Goal: Task Accomplishment & Management: Complete application form

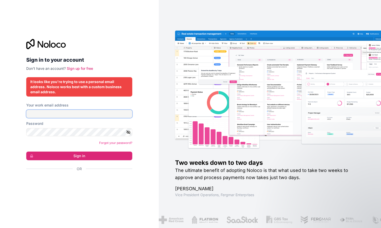
click at [76, 115] on input "Your work email address" at bounding box center [79, 114] width 106 height 8
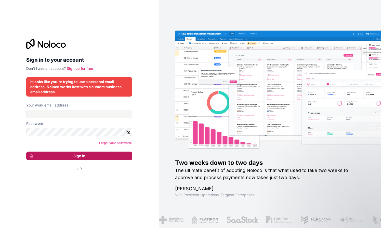
click at [50, 159] on button "Sign in" at bounding box center [79, 156] width 106 height 9
click at [82, 69] on link "Sign up for free" at bounding box center [80, 68] width 26 height 4
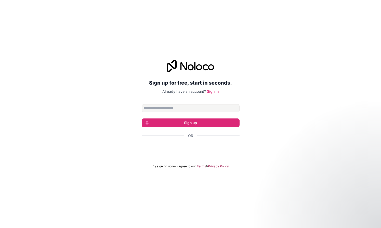
click at [173, 109] on input "Email address" at bounding box center [191, 108] width 98 height 8
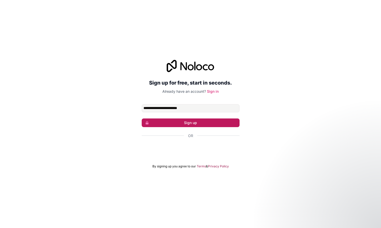
type input "**********"
click at [210, 125] on button "Sign up" at bounding box center [191, 122] width 98 height 9
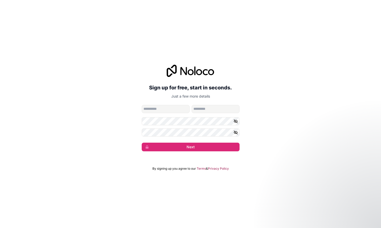
click at [167, 111] on input "given-name" at bounding box center [166, 109] width 48 height 8
type input "*****"
type input "*******"
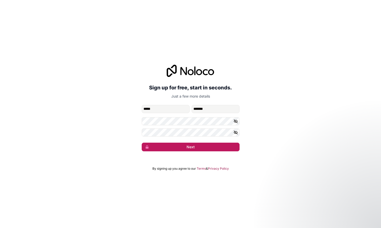
click at [162, 149] on button "Next" at bounding box center [191, 147] width 98 height 9
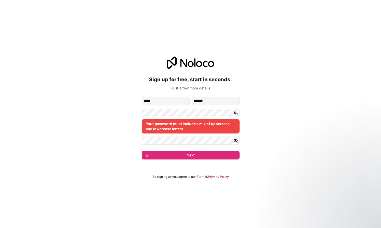
click at [238, 142] on icon "button" at bounding box center [235, 140] width 5 height 5
click at [234, 113] on icon "button" at bounding box center [236, 113] width 4 height 2
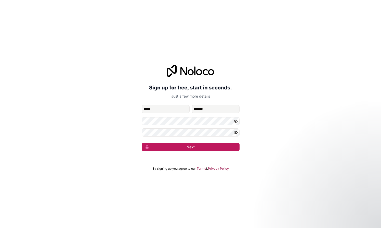
click at [165, 147] on button "Next" at bounding box center [191, 147] width 98 height 9
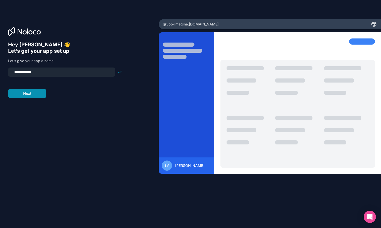
click at [31, 94] on button "Next" at bounding box center [27, 93] width 38 height 9
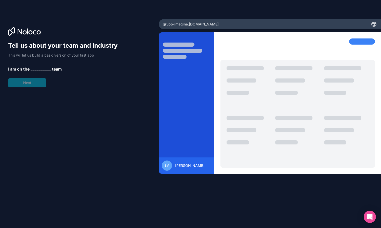
click at [36, 70] on span "__________" at bounding box center [41, 69] width 20 height 6
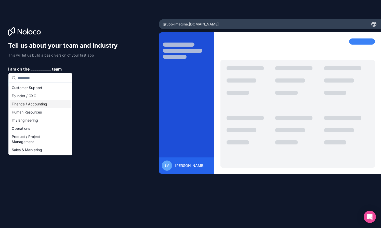
click at [36, 106] on div "Finance / Accounting" at bounding box center [40, 104] width 61 height 8
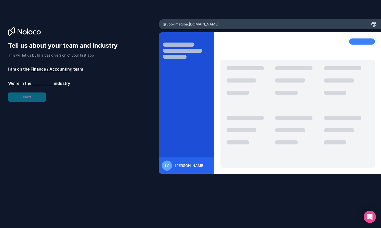
click at [36, 86] on div "Tell us about your team and industry This will let us build a basic version of …" at bounding box center [65, 72] width 114 height 60
click at [38, 83] on span "__________" at bounding box center [42, 83] width 20 height 6
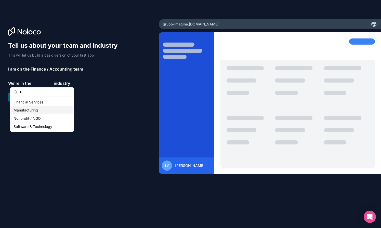
type input "*"
click at [29, 101] on div "Financial Services" at bounding box center [41, 102] width 61 height 8
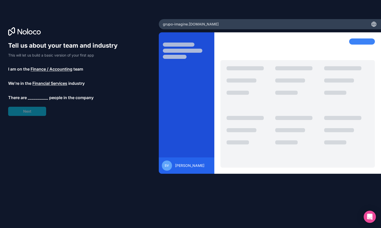
click at [30, 99] on span "__________" at bounding box center [38, 98] width 20 height 6
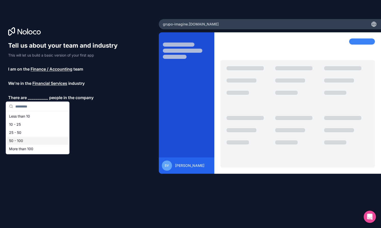
click at [19, 140] on div "50 - 100" at bounding box center [37, 141] width 61 height 8
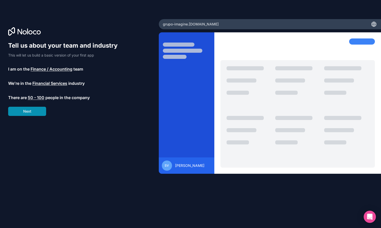
click at [29, 113] on button "Next" at bounding box center [27, 111] width 38 height 9
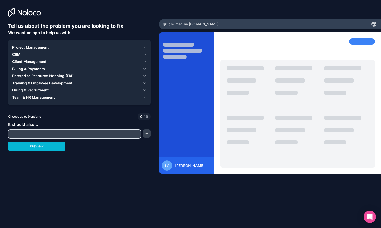
click at [37, 137] on input "text" at bounding box center [74, 133] width 130 height 7
click at [54, 150] on button "Preview" at bounding box center [36, 146] width 57 height 9
click at [99, 135] on input "text" at bounding box center [74, 133] width 130 height 7
type input "*******"
click at [147, 135] on button "button" at bounding box center [147, 133] width 8 height 8
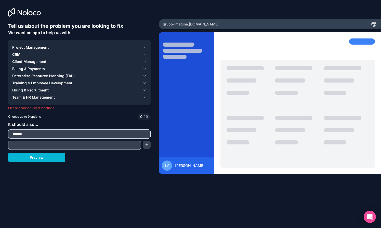
click at [106, 143] on input "text" at bounding box center [74, 145] width 130 height 7
click at [51, 158] on button "Preview" at bounding box center [36, 157] width 57 height 9
click at [16, 54] on span "CRM" at bounding box center [16, 54] width 8 height 5
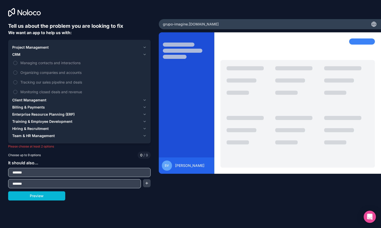
click at [26, 107] on span "Billing & Payments" at bounding box center [28, 107] width 33 height 5
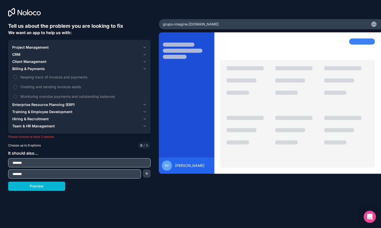
click at [35, 103] on span "Enterprise Resource Planning (ERP)" at bounding box center [43, 104] width 62 height 5
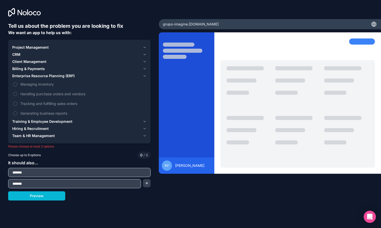
click at [36, 123] on span "Training & Employee Development" at bounding box center [42, 121] width 60 height 5
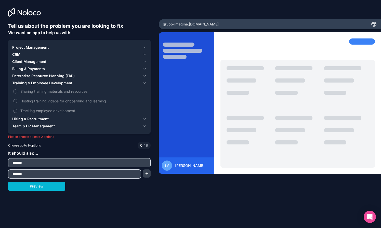
click at [38, 119] on span "Hiring & Recruitment" at bounding box center [30, 118] width 36 height 5
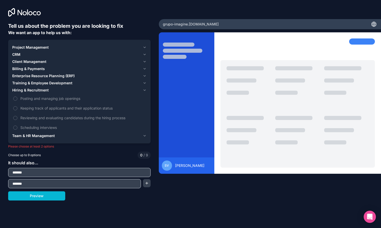
click at [33, 48] on span "Project Management" at bounding box center [30, 47] width 36 height 5
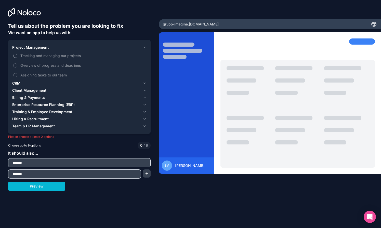
click at [27, 56] on span "Tracking and managing our projects" at bounding box center [82, 55] width 125 height 5
click at [17, 56] on button "Tracking and managing our projects" at bounding box center [15, 56] width 4 height 4
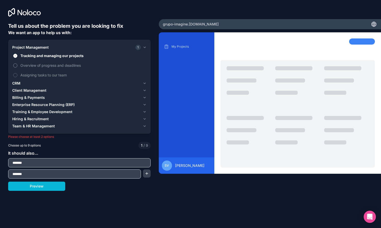
click at [18, 65] on label "Overview of progress and deadlines" at bounding box center [79, 65] width 134 height 9
click at [17, 65] on button "Overview of progress and deadlines" at bounding box center [15, 65] width 4 height 4
click at [15, 75] on button "Assigning tasks to our team" at bounding box center [15, 75] width 4 height 4
click at [24, 72] on label "Assigning tasks to our team" at bounding box center [79, 74] width 134 height 9
click at [17, 73] on button "Assigning tasks to our team" at bounding box center [15, 75] width 4 height 4
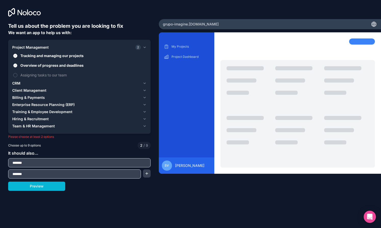
click at [25, 65] on span "Overview of progress and deadlines" at bounding box center [82, 65] width 125 height 5
click at [17, 65] on button "Overview of progress and deadlines" at bounding box center [15, 65] width 4 height 4
click at [25, 56] on span "Tracking and managing our projects" at bounding box center [82, 55] width 125 height 5
click at [17, 56] on button "Tracking and managing our projects" at bounding box center [15, 56] width 4 height 4
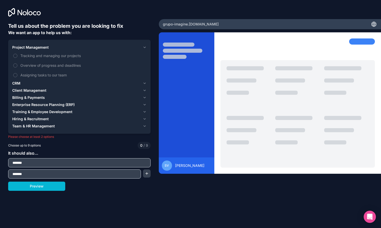
click at [30, 167] on div "It should also... ******* *******" at bounding box center [79, 164] width 142 height 29
click at [34, 176] on input "*******" at bounding box center [74, 173] width 130 height 7
type input "*"
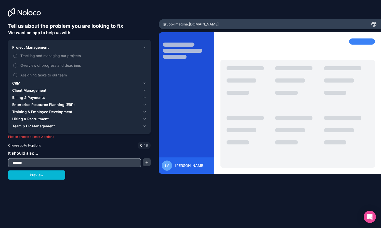
drag, startPoint x: 38, startPoint y: 161, endPoint x: -1, endPoint y: 161, distance: 38.5
click at [0, 161] on html "Tell us about the problem you are looking to fix We want an app to help us with…" at bounding box center [190, 114] width 381 height 228
click at [49, 105] on span "Enterprise Resource Planning (ERP)" at bounding box center [43, 104] width 62 height 5
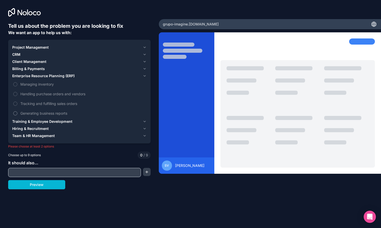
click at [27, 112] on span "Generating business reports" at bounding box center [82, 113] width 125 height 5
click at [17, 112] on button "Generating business reports" at bounding box center [15, 113] width 4 height 4
click at [36, 127] on span "Hiring & Recruitment" at bounding box center [30, 128] width 36 height 5
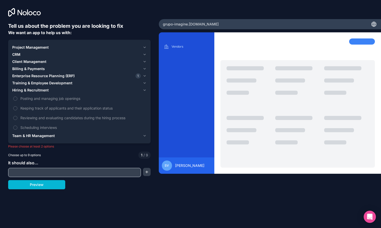
click at [42, 84] on span "Training & Employee Development" at bounding box center [42, 83] width 60 height 5
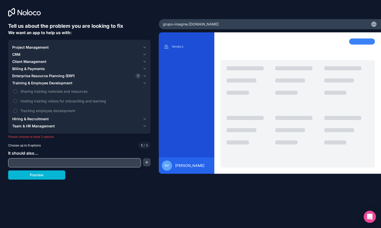
click at [42, 47] on span "Project Management" at bounding box center [30, 47] width 36 height 5
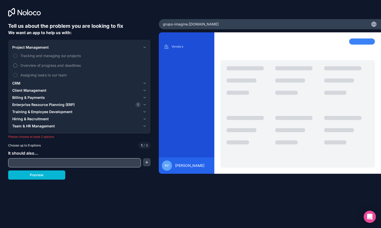
click at [64, 68] on span "Overview of progress and deadlines" at bounding box center [82, 65] width 125 height 5
click at [17, 68] on button "Overview of progress and deadlines" at bounding box center [15, 65] width 4 height 4
click at [48, 59] on label "Tracking and managing our projects" at bounding box center [79, 55] width 134 height 9
click at [17, 58] on button "Tracking and managing our projects" at bounding box center [15, 56] width 4 height 4
click at [39, 74] on span "Assigning tasks to our team" at bounding box center [82, 74] width 125 height 5
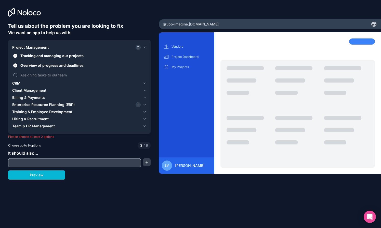
click at [17, 74] on button "Assigning tasks to our team" at bounding box center [15, 75] width 4 height 4
click at [41, 180] on div "Tell us about the problem you are looking to fix We want an app to help us with…" at bounding box center [79, 101] width 142 height 159
click at [43, 175] on button "Preview" at bounding box center [36, 174] width 57 height 9
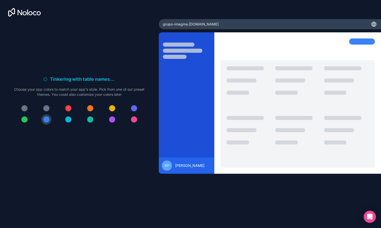
click at [44, 108] on div at bounding box center [46, 108] width 6 height 6
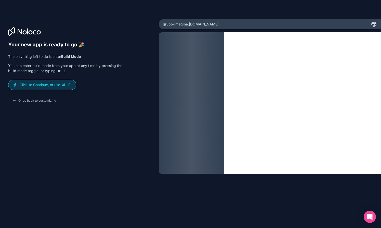
click at [59, 85] on p "Click to Continue, or use E" at bounding box center [46, 84] width 52 height 5
